Goal: Find specific page/section: Find specific page/section

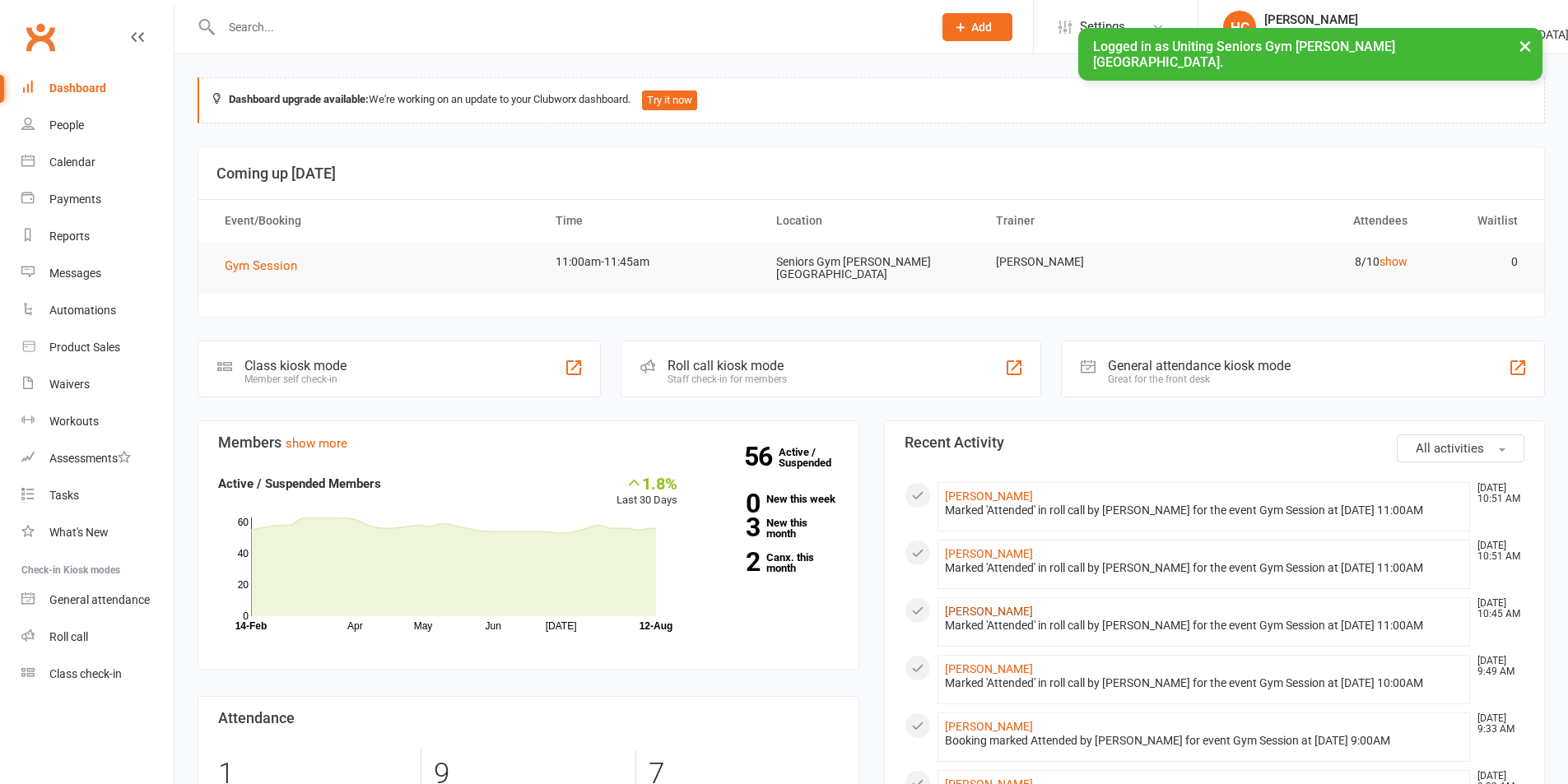
click at [985, 604] on link "[PERSON_NAME]" at bounding box center [989, 611] width 88 height 13
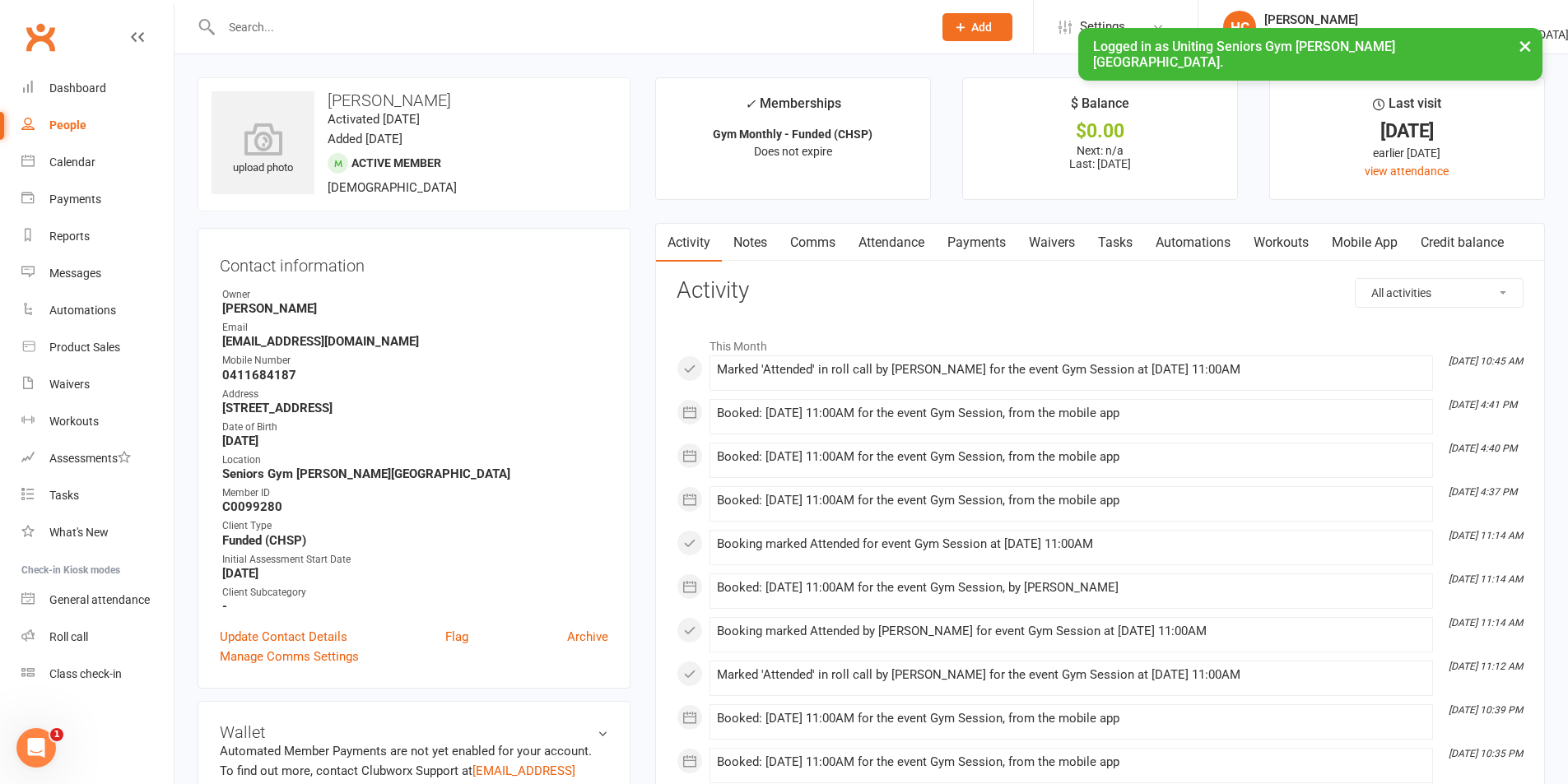
click at [80, 129] on div "People" at bounding box center [68, 125] width 37 height 13
select select "100"
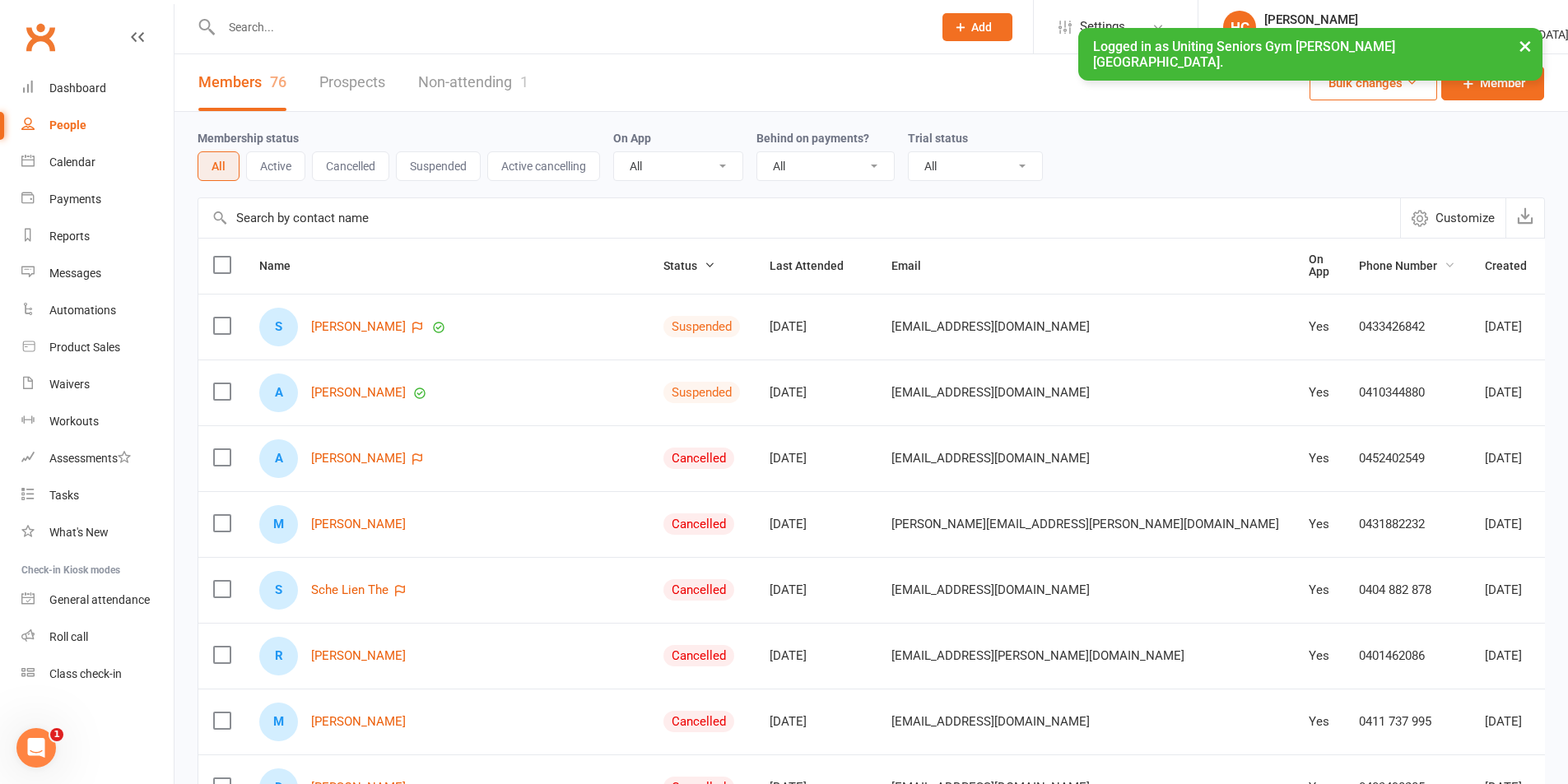
click at [1359, 262] on span "Phone Number" at bounding box center [1407, 266] width 96 height 13
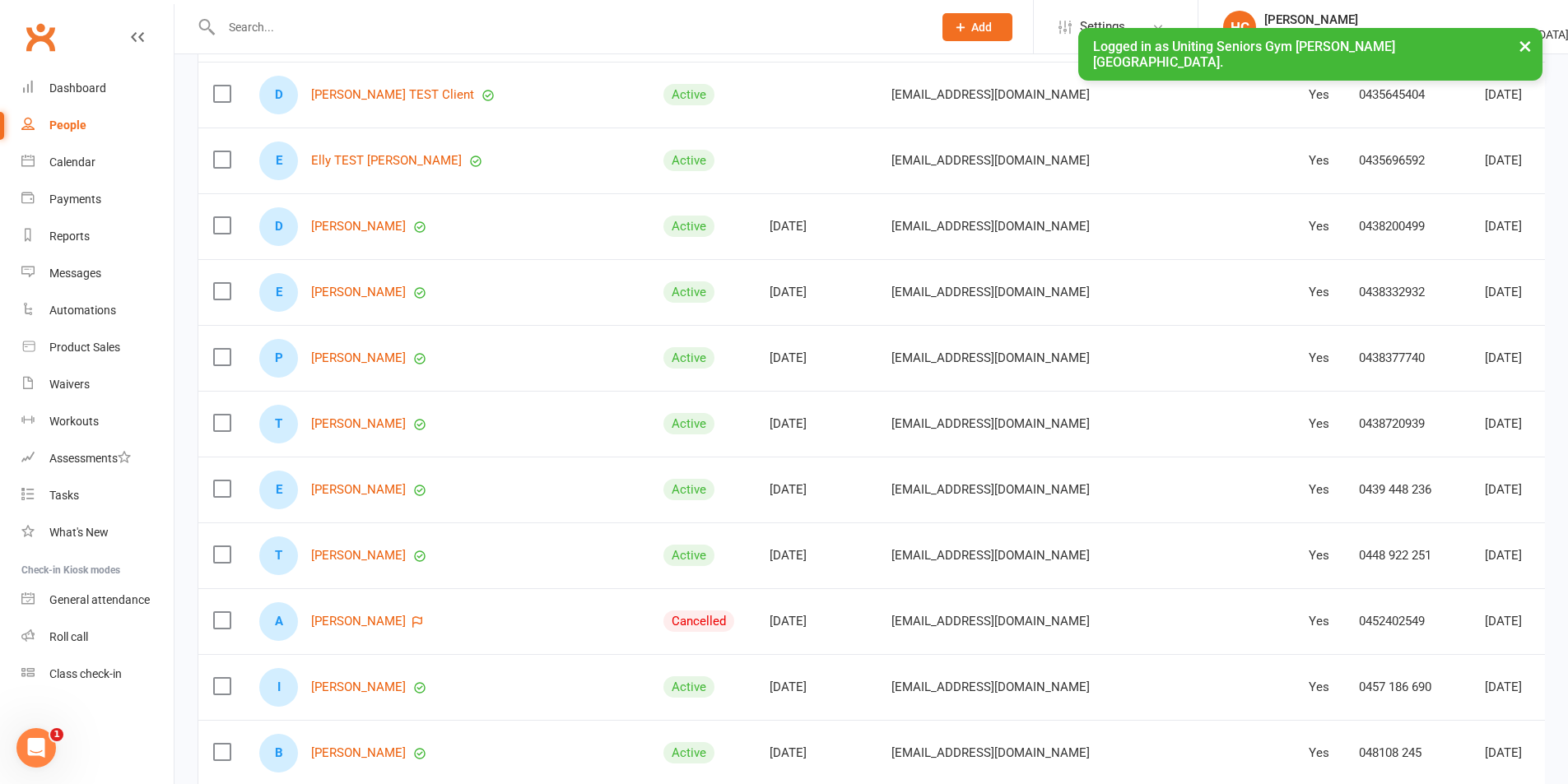
scroll to position [4524, 0]
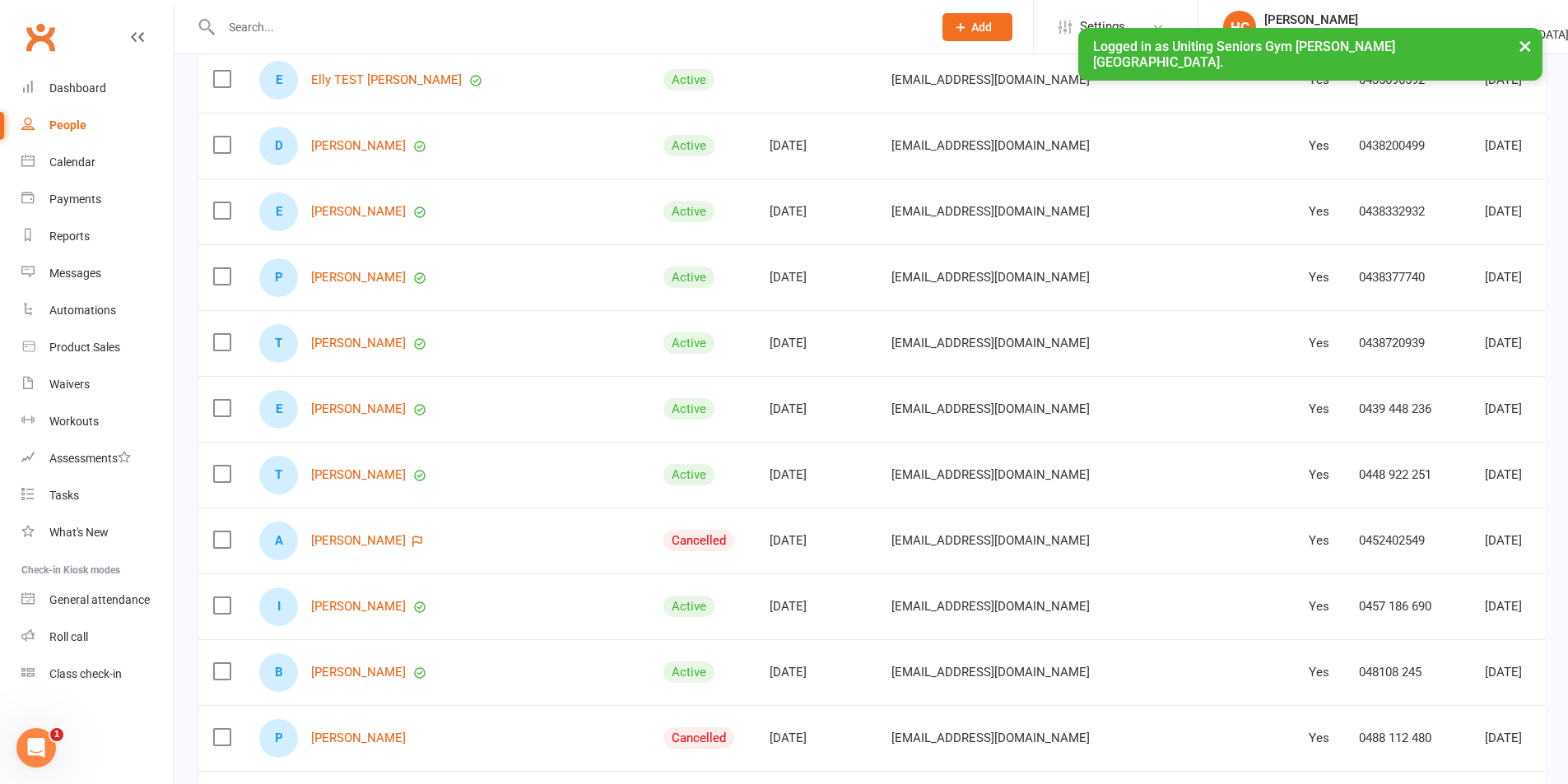
click at [23, 48] on link "Clubworx" at bounding box center [40, 37] width 41 height 41
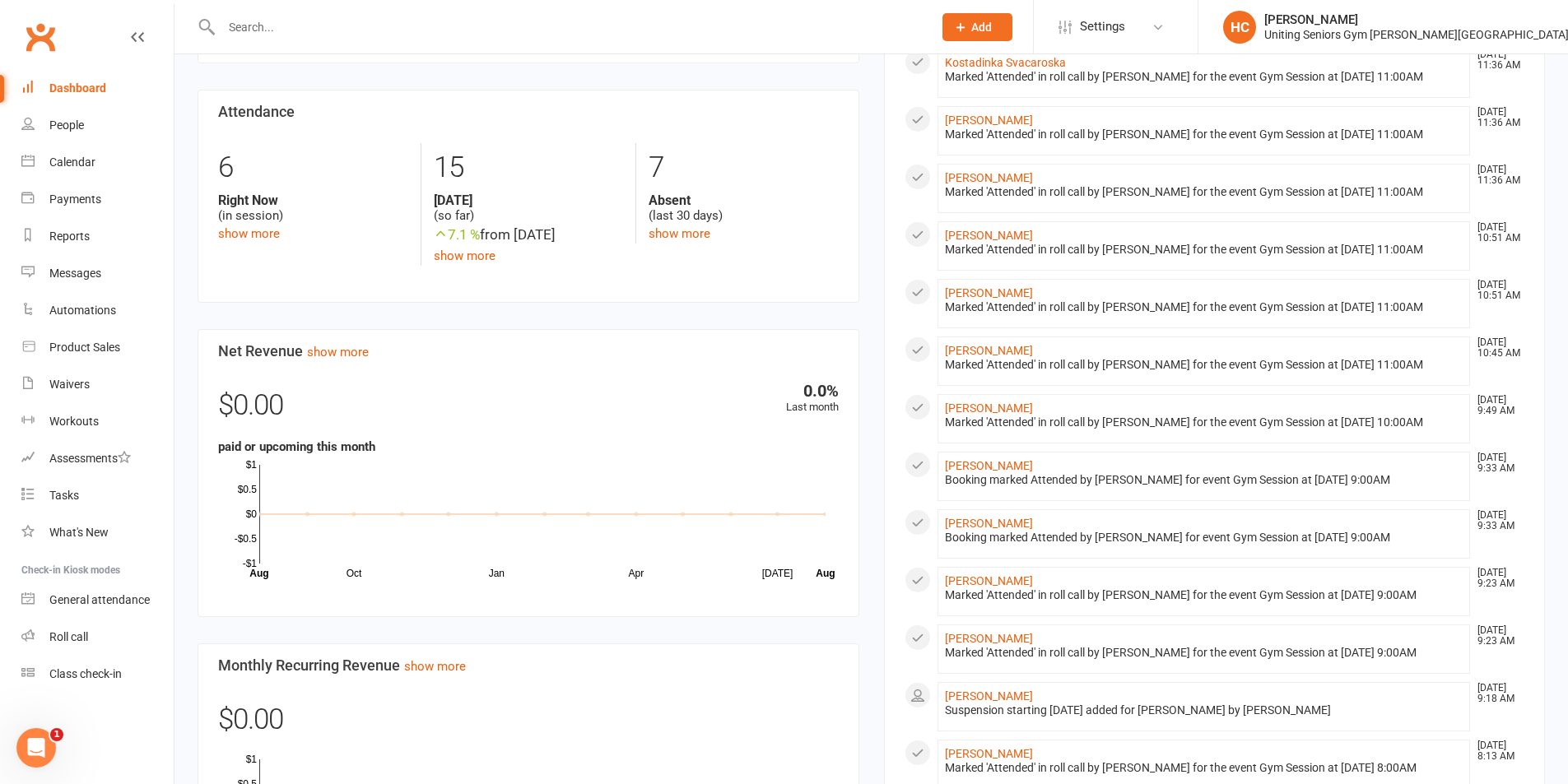
scroll to position [165, 0]
